Goal: Task Accomplishment & Management: Manage account settings

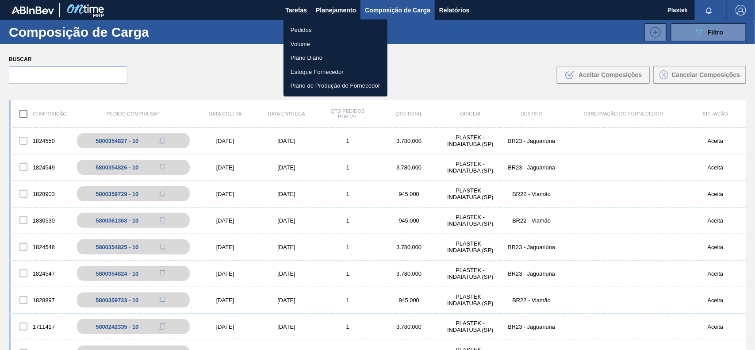
drag, startPoint x: 301, startPoint y: 30, endPoint x: 605, endPoint y: 69, distance: 306.6
click at [301, 30] on li "Pedidos" at bounding box center [335, 30] width 104 height 14
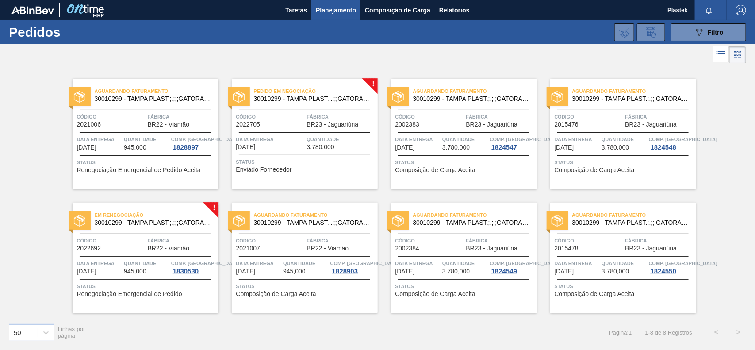
click at [339, 91] on span "Pedido em Negociação" at bounding box center [316, 91] width 124 height 9
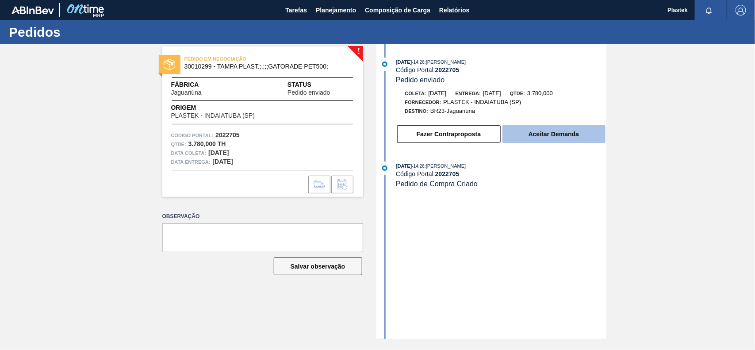
click at [576, 138] on button "Aceitar Demanda" at bounding box center [553, 134] width 103 height 18
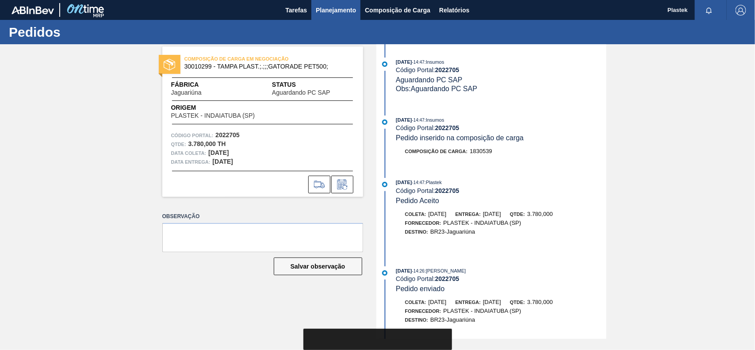
click at [355, 12] on span "Planejamento" at bounding box center [336, 10] width 40 height 11
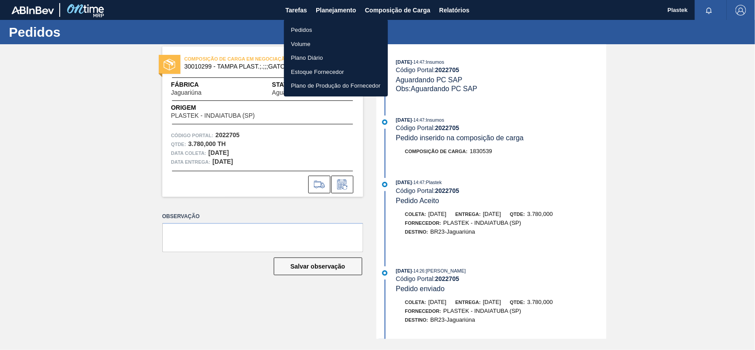
drag, startPoint x: 321, startPoint y: 30, endPoint x: 409, endPoint y: 65, distance: 94.9
click at [321, 30] on li "Pedidos" at bounding box center [336, 30] width 104 height 14
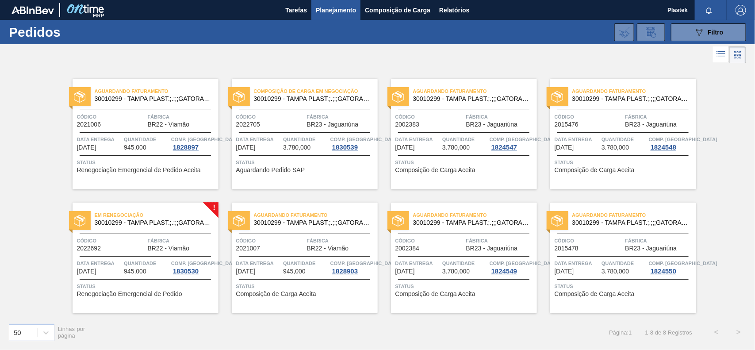
click at [127, 255] on div "Em renegociação 30010299 - TAMPA PLAST.;.;;;GATORADE PET500; Código 2022692 Fáb…" at bounding box center [145, 257] width 146 height 111
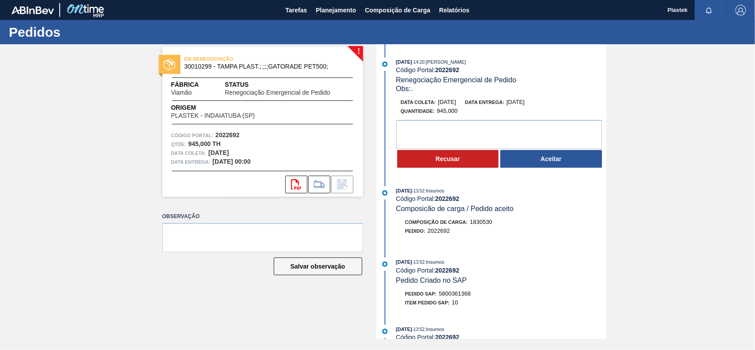
click at [580, 160] on button "Aceitar" at bounding box center [551, 159] width 102 height 18
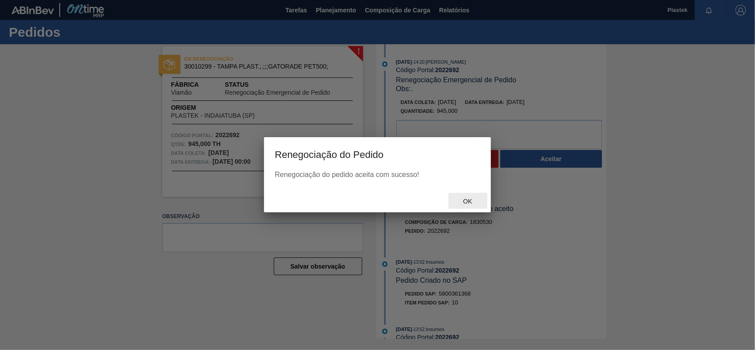
click at [464, 200] on span "Ok" at bounding box center [467, 201] width 23 height 7
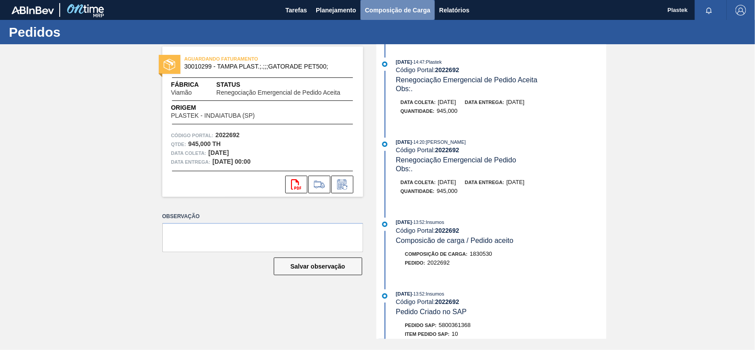
click at [391, 11] on span "Composição de Carga" at bounding box center [397, 10] width 65 height 11
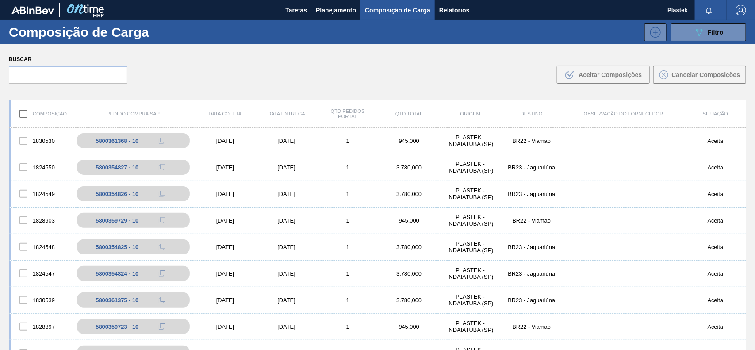
click at [739, 11] on img "button" at bounding box center [740, 10] width 11 height 11
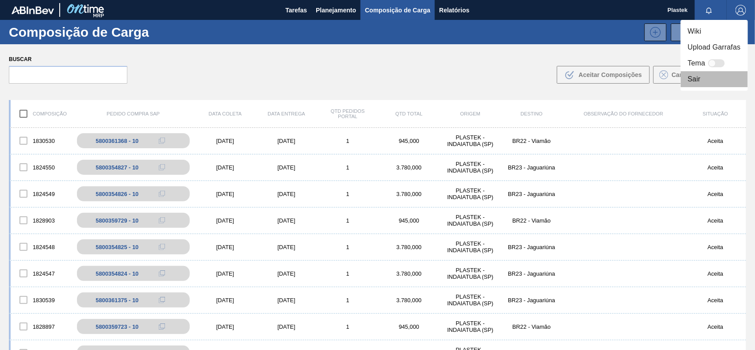
click at [693, 82] on li "Sair" at bounding box center [713, 79] width 67 height 16
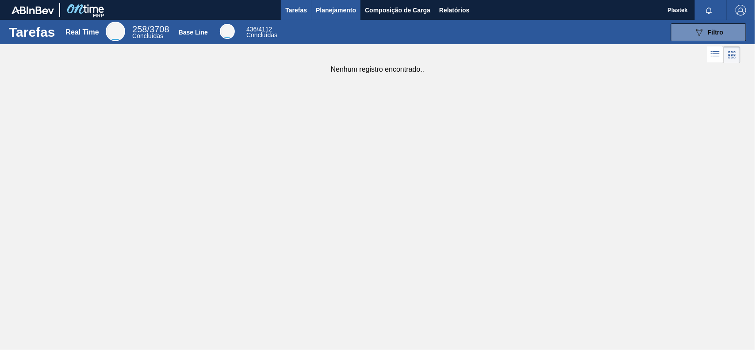
click at [345, 10] on span "Planejamento" at bounding box center [336, 10] width 40 height 11
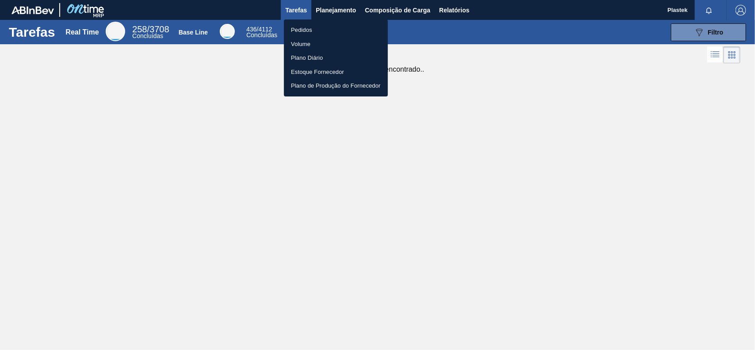
drag, startPoint x: 309, startPoint y: 27, endPoint x: 421, endPoint y: 82, distance: 125.5
click at [309, 27] on li "Pedidos" at bounding box center [336, 30] width 104 height 14
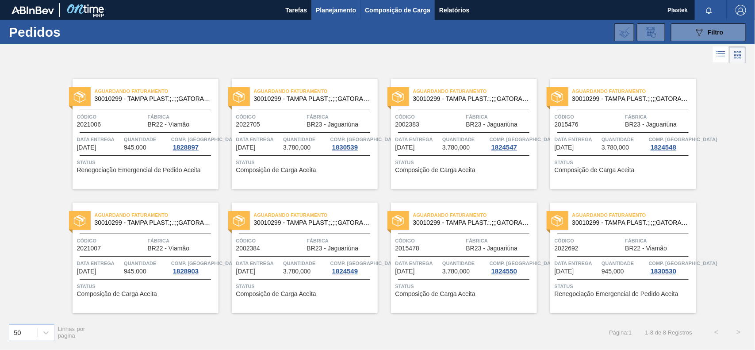
click at [399, 6] on span "Composição de Carga" at bounding box center [397, 10] width 65 height 11
